Goal: Information Seeking & Learning: Learn about a topic

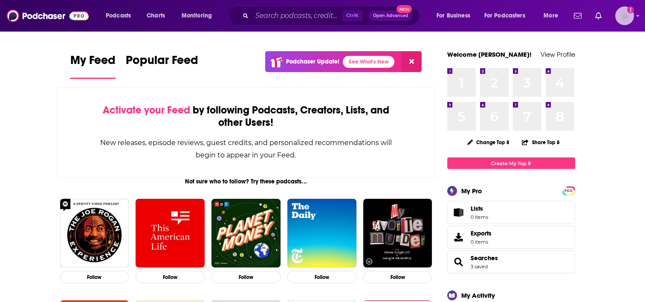
click at [624, 18] on img "Logged in as ColleenO" at bounding box center [624, 15] width 19 height 19
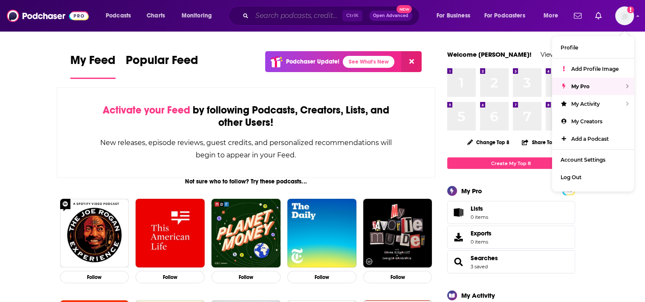
click at [286, 17] on input "Search podcasts, credits, & more..." at bounding box center [297, 16] width 90 height 14
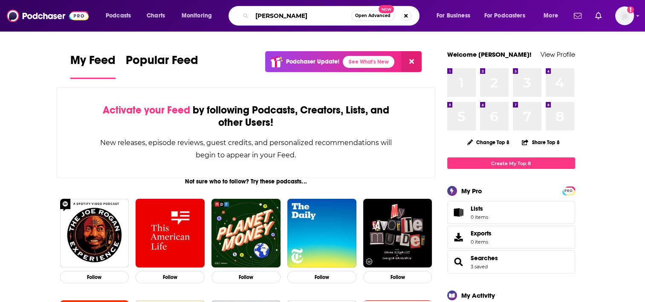
type input "[PERSON_NAME]"
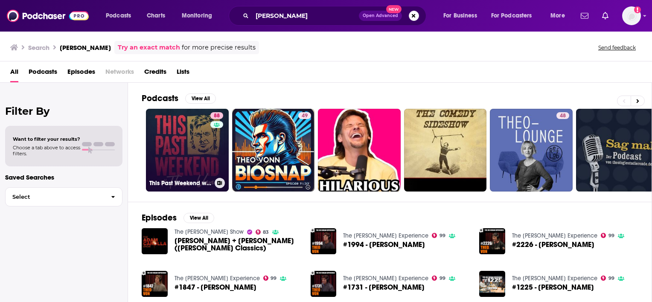
click at [191, 144] on link "88 This Past Weekend w/ [PERSON_NAME]" at bounding box center [187, 150] width 83 height 83
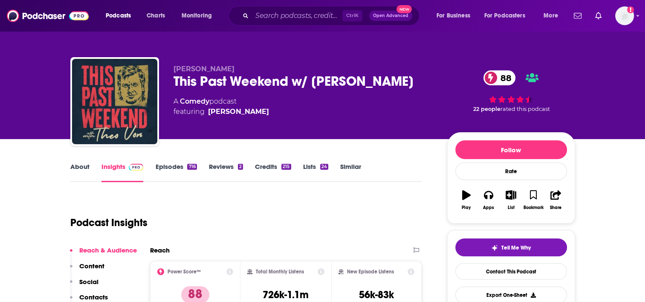
click at [164, 169] on link "Episodes 716" at bounding box center [175, 172] width 41 height 20
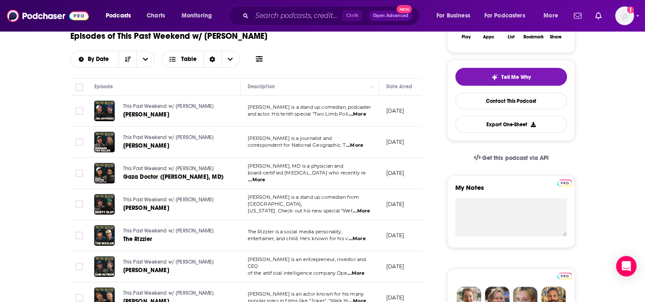
scroll to position [213, 0]
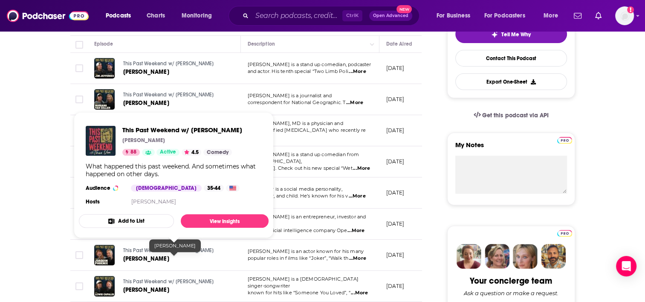
drag, startPoint x: 163, startPoint y: 252, endPoint x: 175, endPoint y: 249, distance: 12.4
click at [175, 249] on span "This Past Weekend w/ [PERSON_NAME]" at bounding box center [168, 250] width 91 height 6
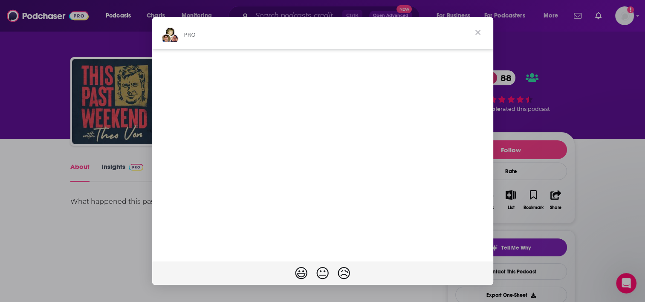
scroll to position [85, 0]
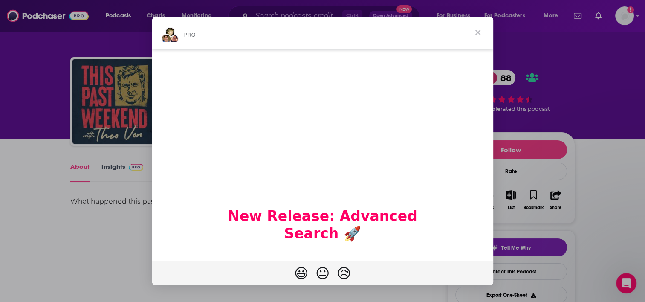
click at [478, 31] on span "Close" at bounding box center [478, 32] width 31 height 31
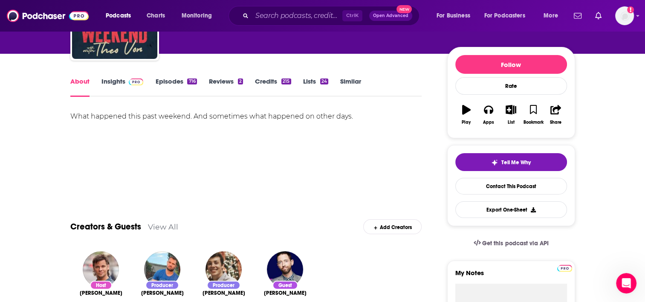
scroll to position [0, 0]
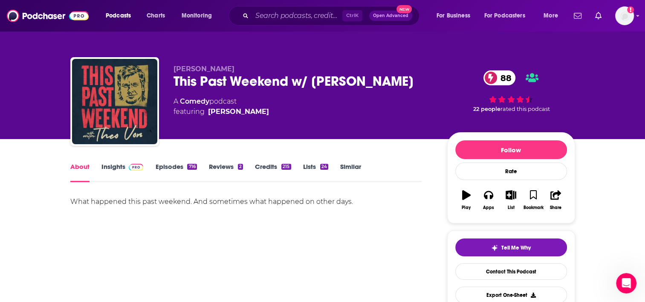
click at [176, 164] on link "Episodes 716" at bounding box center [175, 172] width 41 height 20
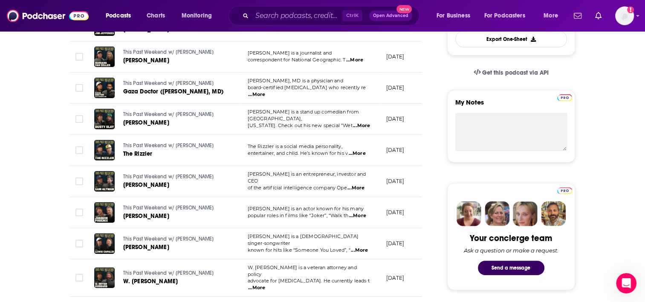
scroll to position [298, 0]
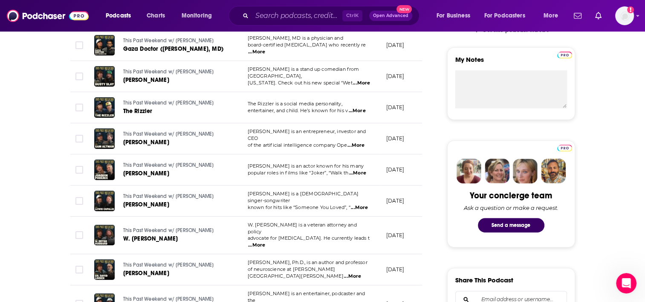
click at [362, 171] on span "...More" at bounding box center [357, 173] width 17 height 7
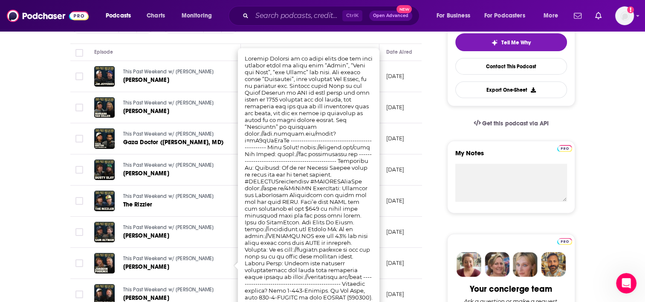
scroll to position [213, 0]
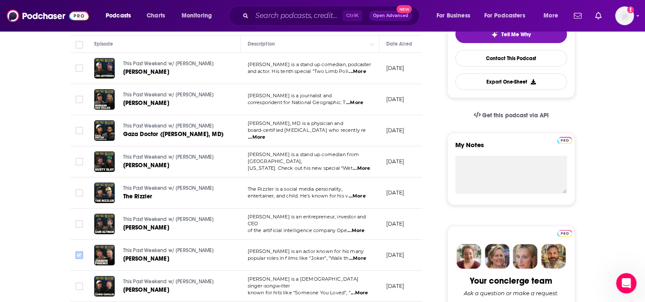
click at [77, 254] on input "Toggle select row" at bounding box center [79, 255] width 8 height 8
checkbox input "true"
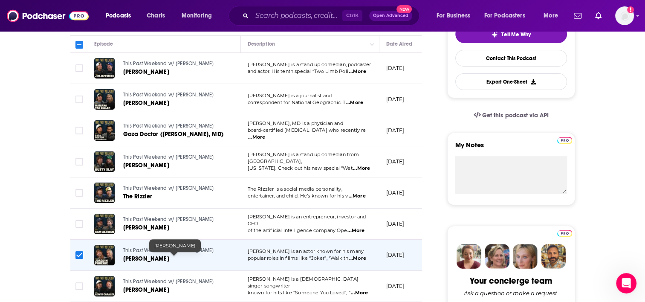
click at [155, 258] on span "[PERSON_NAME]" at bounding box center [146, 258] width 46 height 7
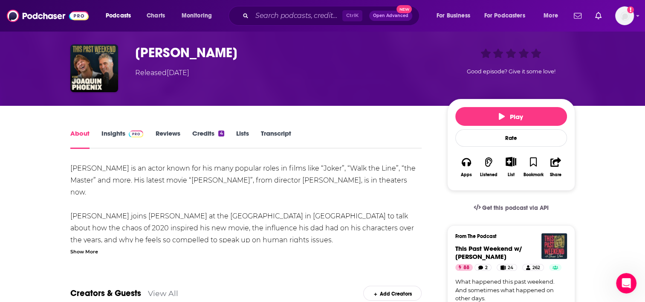
scroll to position [43, 0]
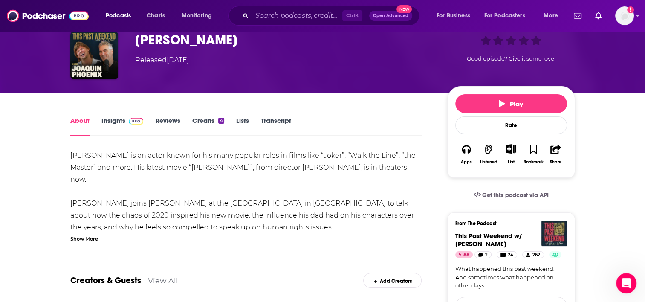
click at [90, 239] on div "Show More" at bounding box center [84, 238] width 28 height 8
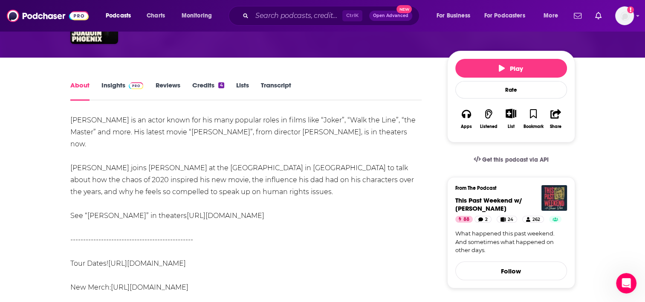
scroll to position [58, 0]
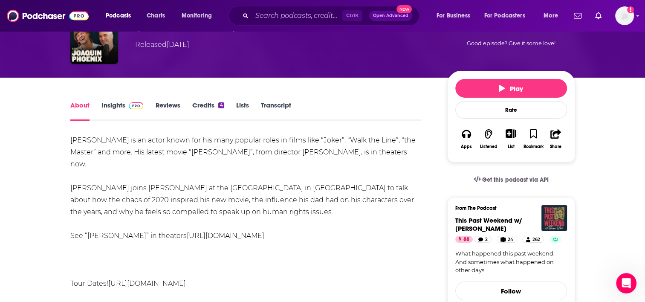
click at [282, 105] on link "Transcript" at bounding box center [276, 111] width 30 height 20
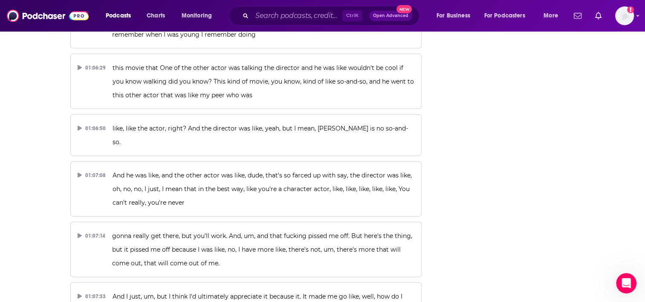
scroll to position [14843, 0]
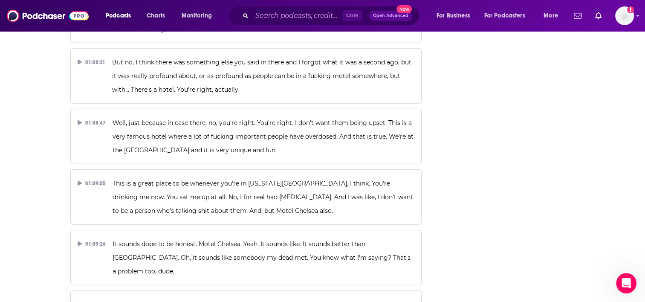
scroll to position [15269, 0]
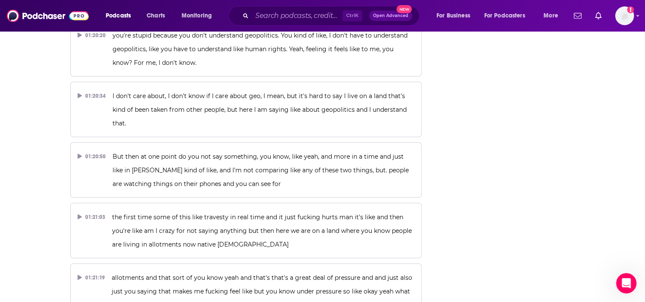
scroll to position [17881, 0]
